Goal: Information Seeking & Learning: Learn about a topic

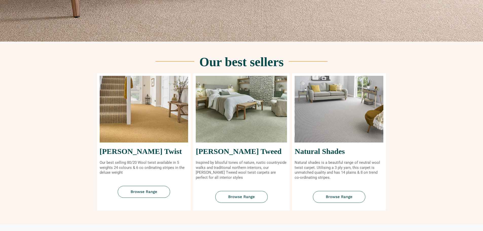
scroll to position [177, 0]
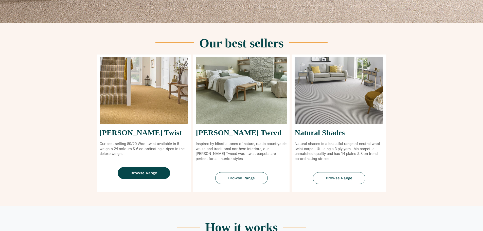
click at [141, 172] on span "Browse Range" at bounding box center [144, 173] width 27 height 4
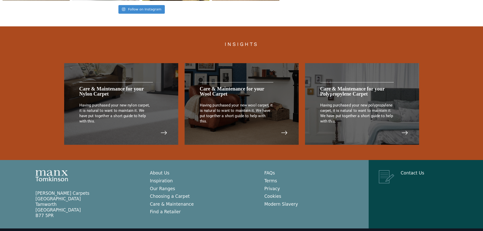
scroll to position [1050, 0]
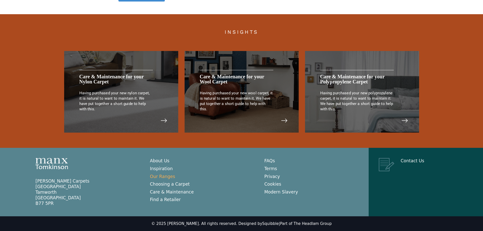
click at [162, 177] on link "Our Ranges" at bounding box center [162, 176] width 25 height 5
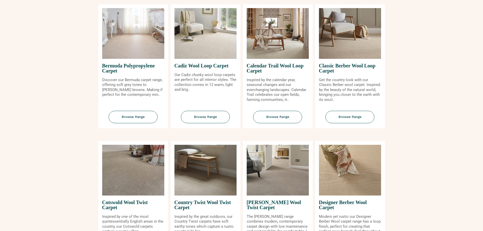
scroll to position [101, 0]
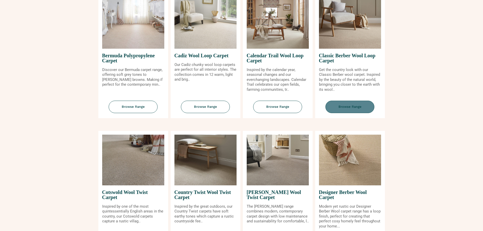
click at [351, 108] on span "Browse Range" at bounding box center [349, 107] width 49 height 12
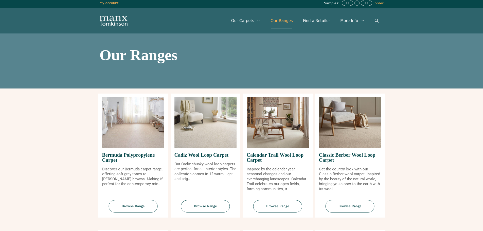
scroll to position [0, 0]
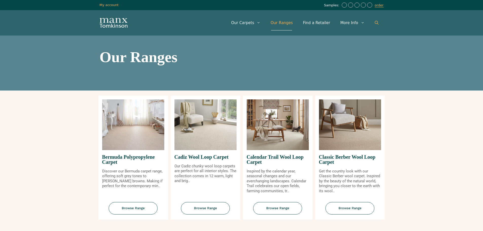
click at [376, 22] on icon "Open Search Bar" at bounding box center [377, 23] width 4 height 4
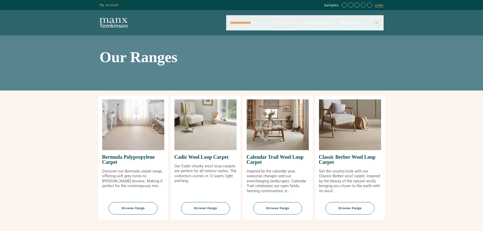
type input "**********"
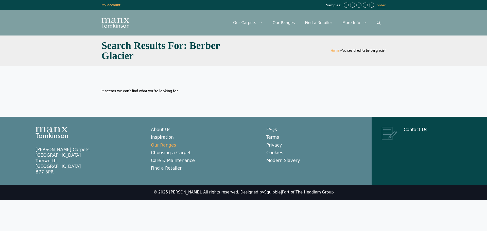
click at [159, 144] on link "Our Ranges" at bounding box center [163, 144] width 25 height 5
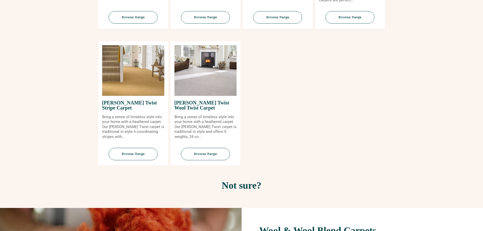
scroll to position [608, 0]
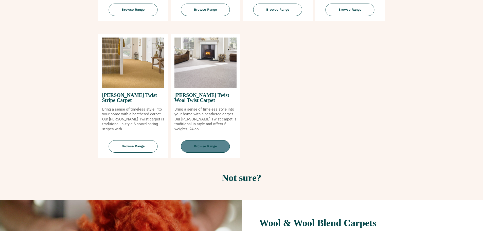
click at [208, 145] on span "Browse Range" at bounding box center [205, 146] width 49 height 12
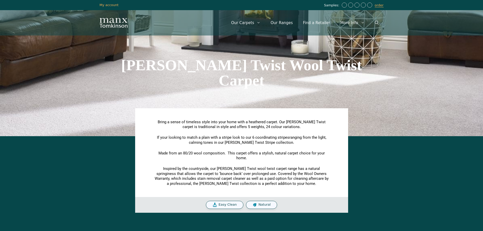
click at [232, 205] on span "Easy Clean" at bounding box center [227, 204] width 18 height 4
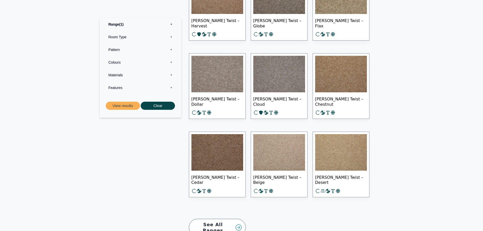
scroll to position [634, 0]
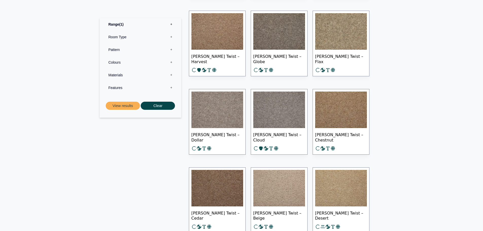
click at [117, 63] on label "Colours 0" at bounding box center [140, 62] width 74 height 13
